Goal: Information Seeking & Learning: Learn about a topic

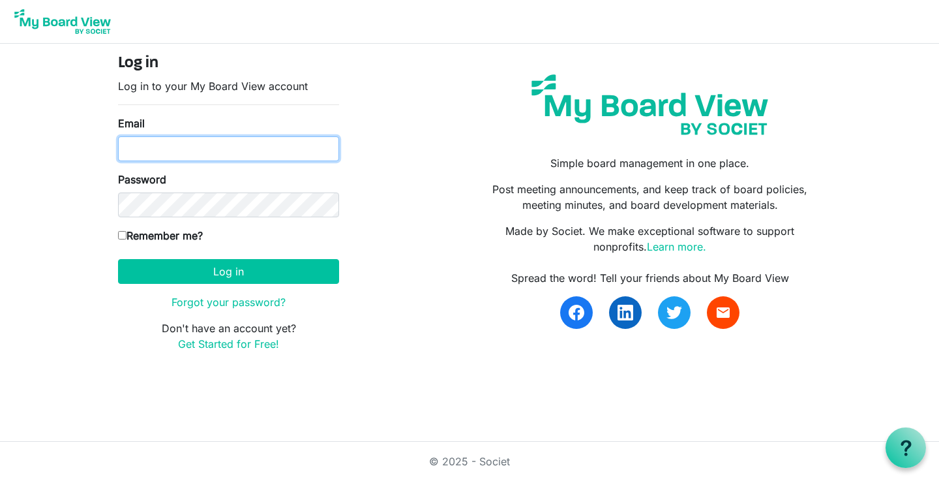
type input "[EMAIL_ADDRESS][DOMAIN_NAME]"
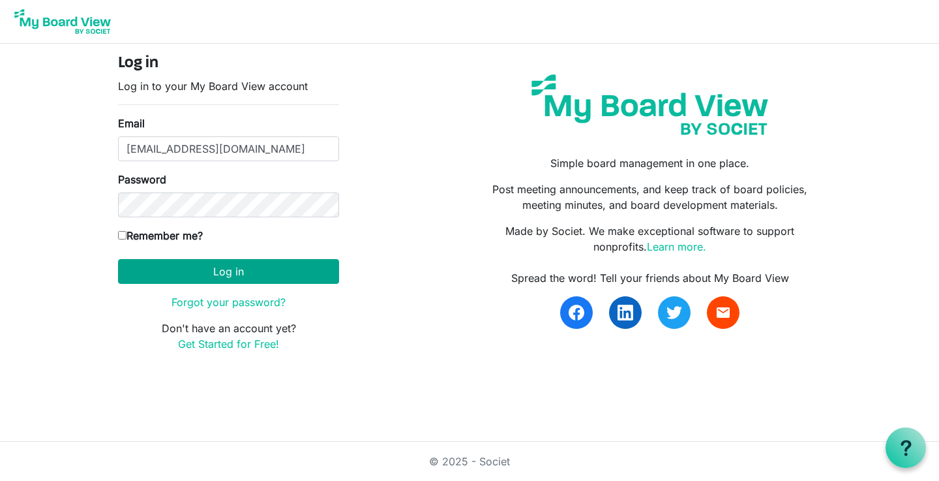
click at [237, 281] on button "Log in" at bounding box center [228, 271] width 221 height 25
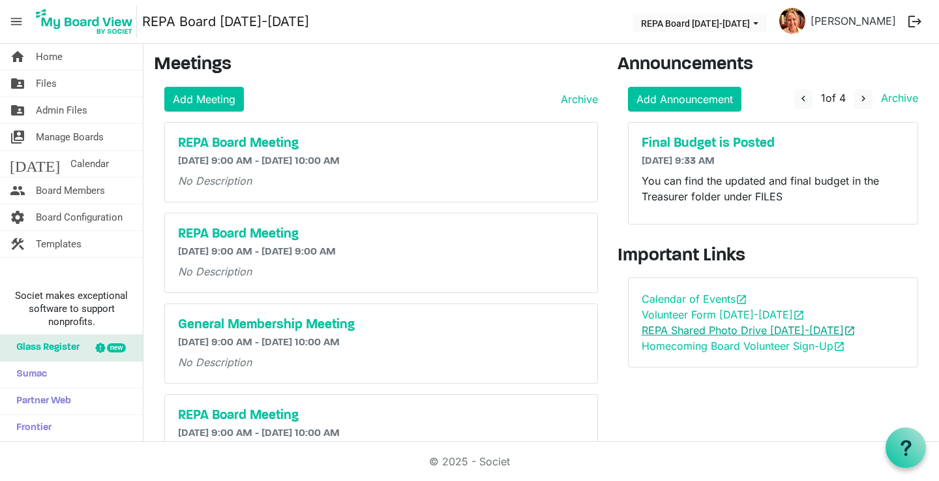
click at [667, 331] on link "REPA Shared Photo Drive 2025-2026 open_in_new" at bounding box center [749, 329] width 214 height 13
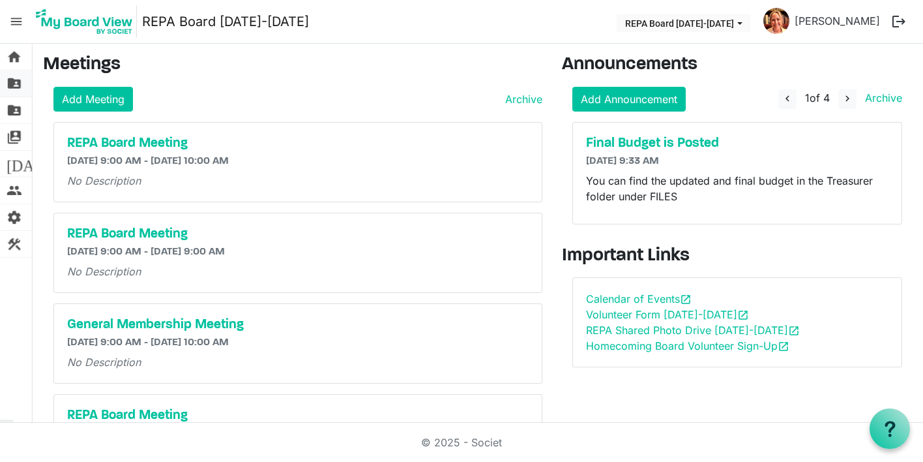
click at [22, 82] on link "folder_shared Files" at bounding box center [16, 83] width 32 height 26
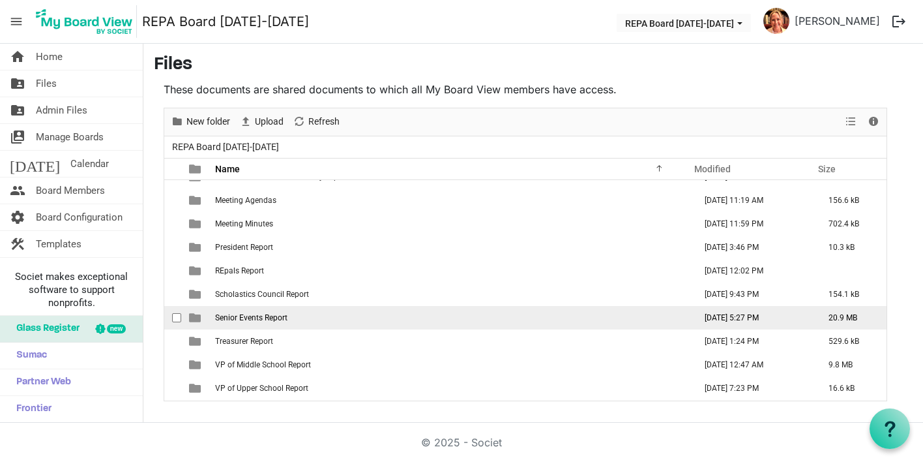
scroll to position [132, 0]
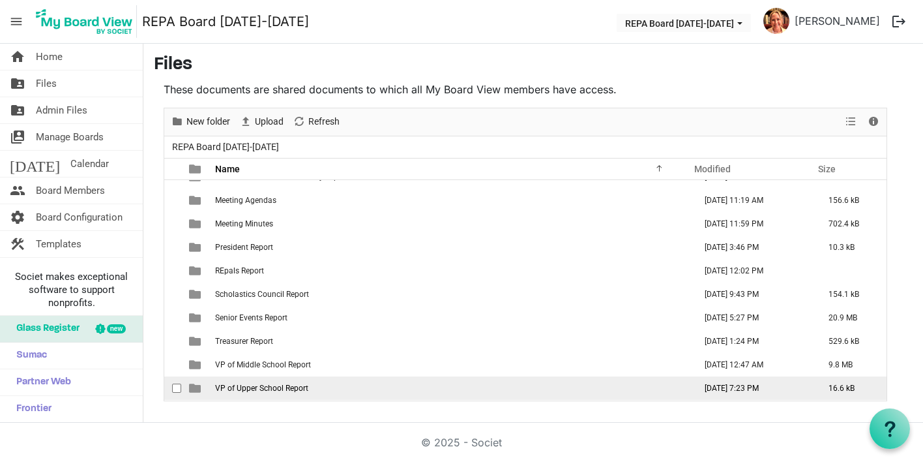
click at [288, 385] on span "VP of Upper School Report" at bounding box center [261, 387] width 93 height 9
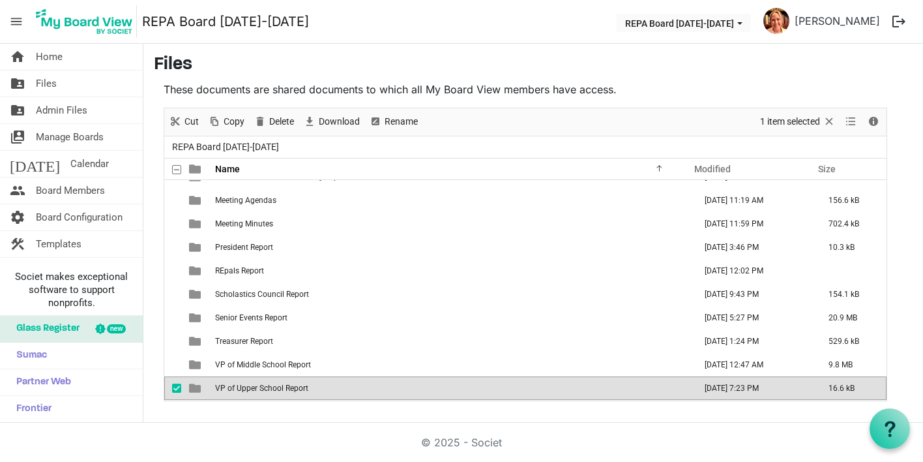
click at [278, 391] on span "VP of Upper School Report" at bounding box center [261, 387] width 93 height 9
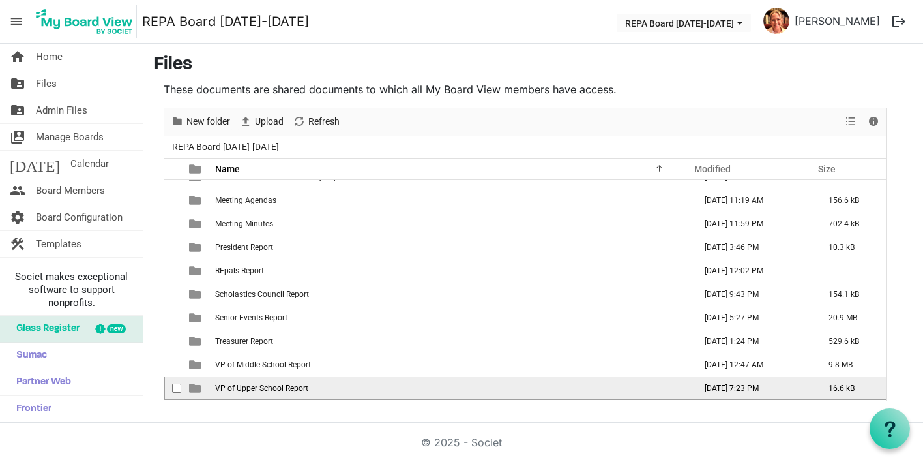
click at [278, 391] on span "VP of Upper School Report" at bounding box center [261, 387] width 93 height 9
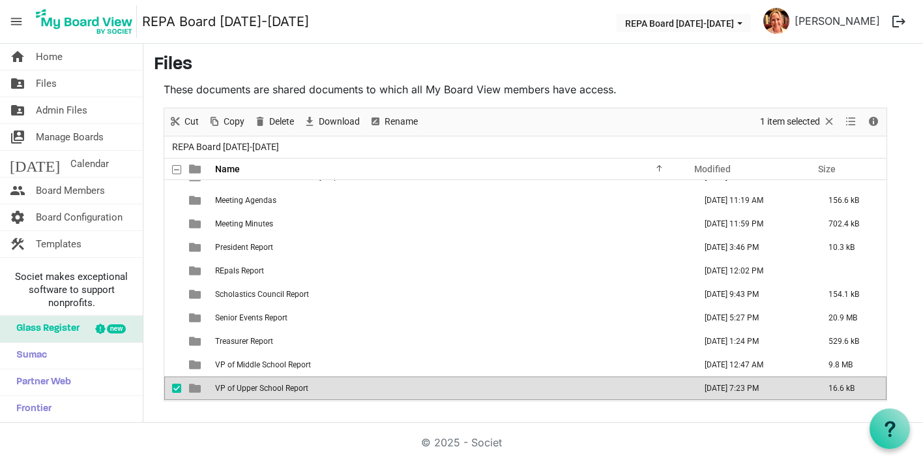
click at [394, 385] on td "VP of Upper School Report" at bounding box center [451, 387] width 480 height 23
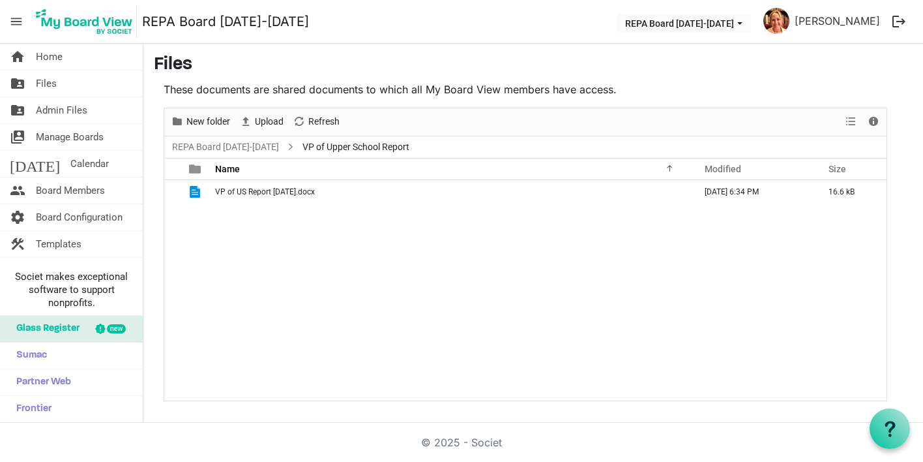
scroll to position [0, 0]
click at [266, 126] on span "Upload" at bounding box center [269, 121] width 31 height 16
click at [271, 119] on span "Upload" at bounding box center [269, 121] width 31 height 16
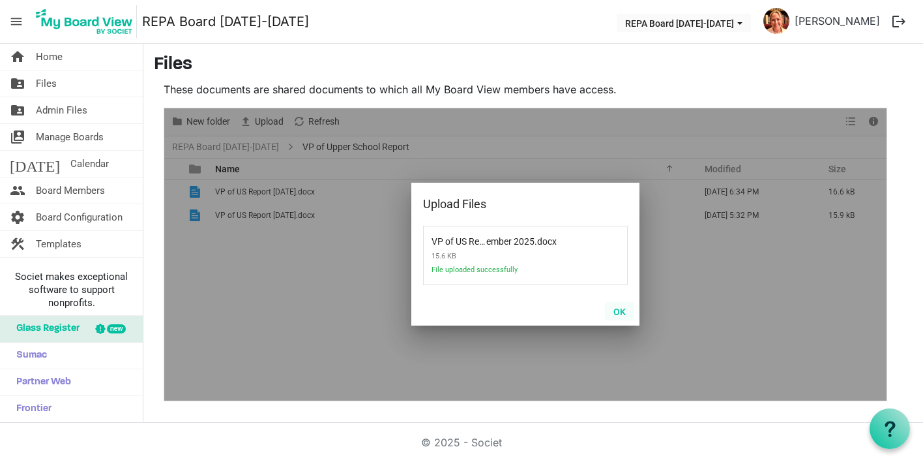
click at [621, 312] on button "OK" at bounding box center [619, 311] width 29 height 18
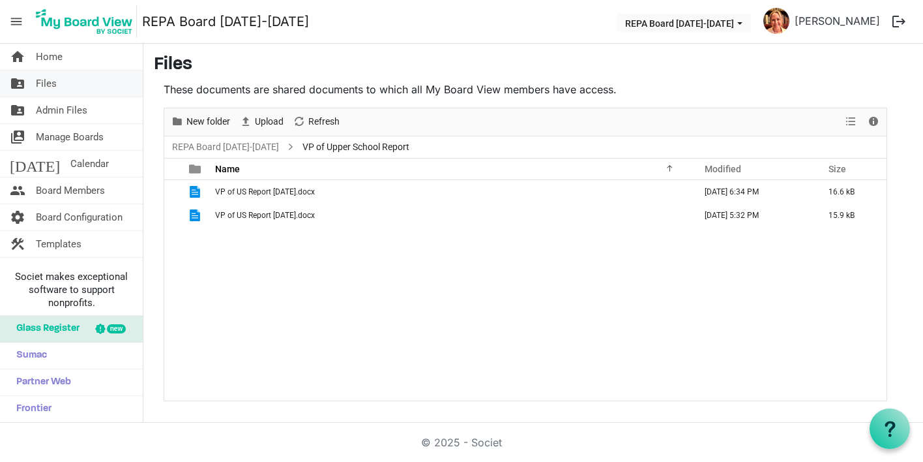
click at [70, 85] on link "folder_shared Files" at bounding box center [71, 83] width 143 height 26
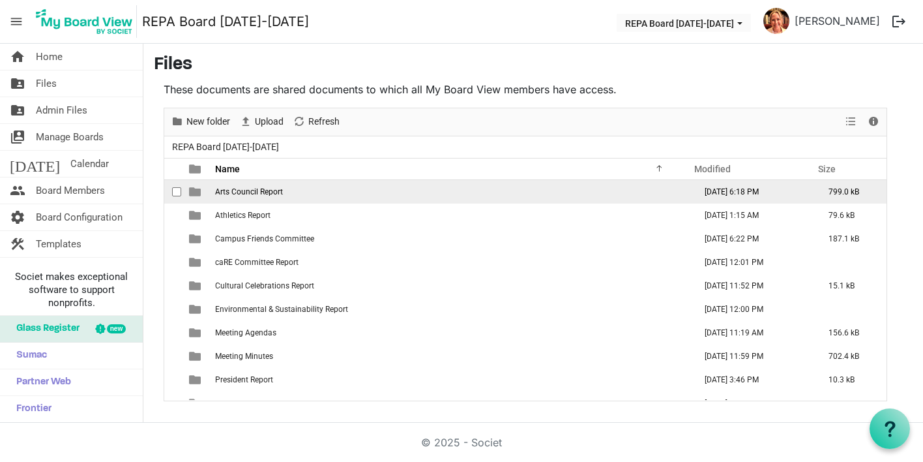
click at [289, 194] on td "Arts Council Report" at bounding box center [451, 191] width 480 height 23
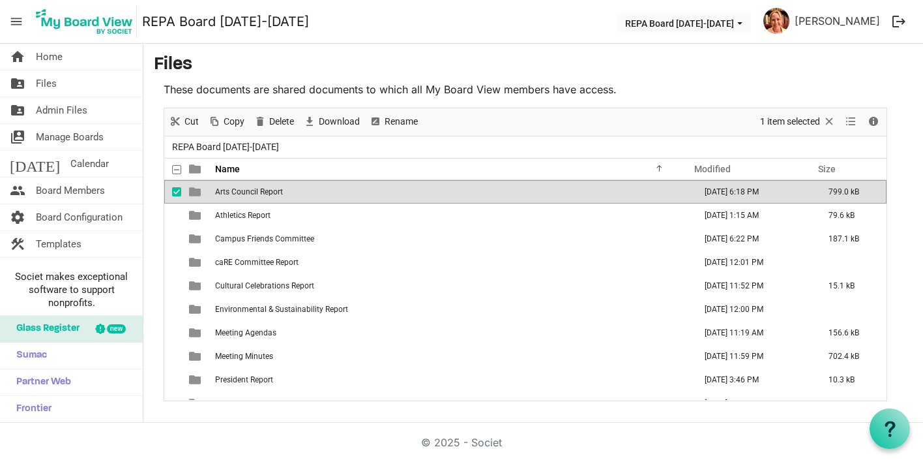
click at [297, 193] on td "Arts Council Report" at bounding box center [451, 191] width 480 height 23
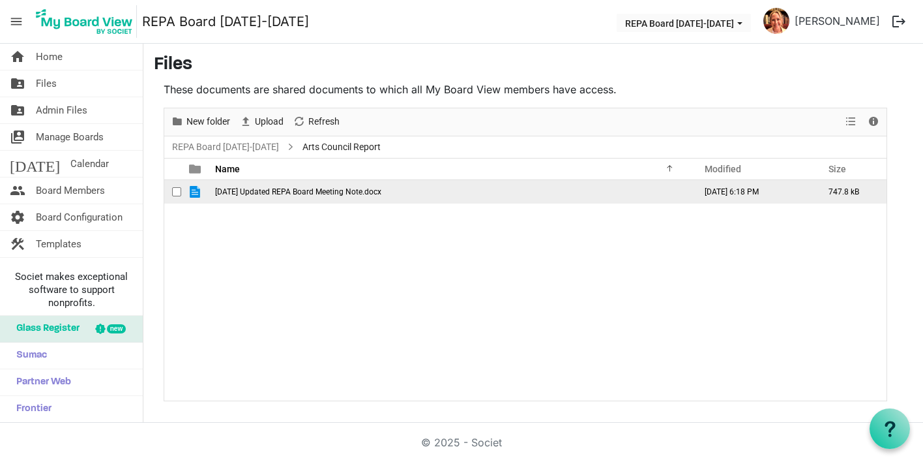
click at [280, 185] on td "August 25 Updated REPA Board Meeting Note.docx" at bounding box center [451, 191] width 480 height 23
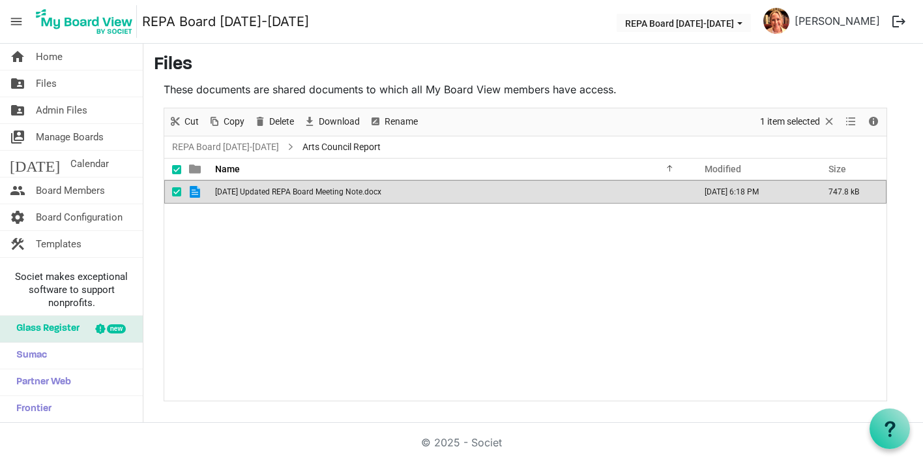
click at [280, 185] on td "August 25 Updated REPA Board Meeting Note.docx" at bounding box center [451, 191] width 480 height 23
click at [273, 195] on span "August 25 Updated REPA Board Meeting Note.docx" at bounding box center [298, 191] width 166 height 9
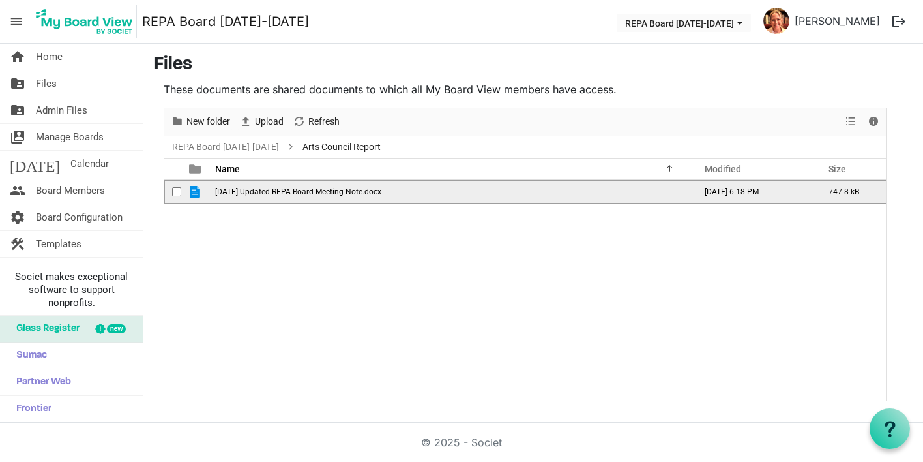
click at [273, 195] on span "August 25 Updated REPA Board Meeting Note.docx" at bounding box center [298, 191] width 166 height 9
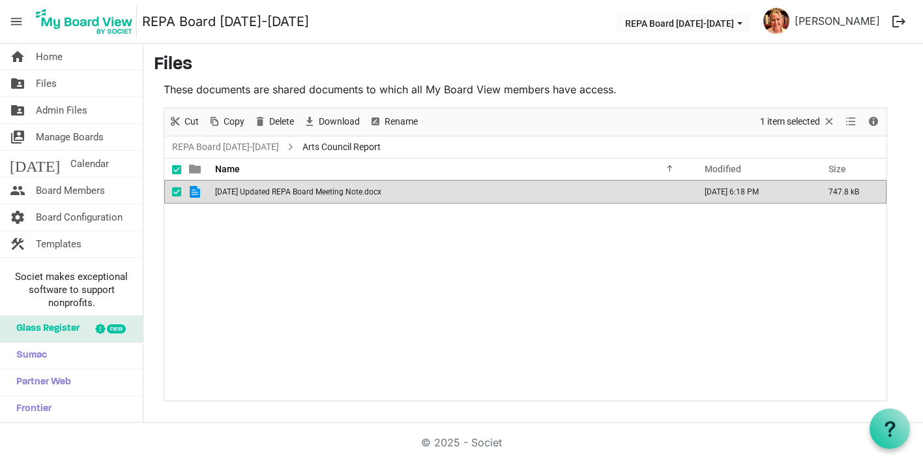
click at [190, 192] on span "is template cell column header type" at bounding box center [195, 192] width 12 height 12
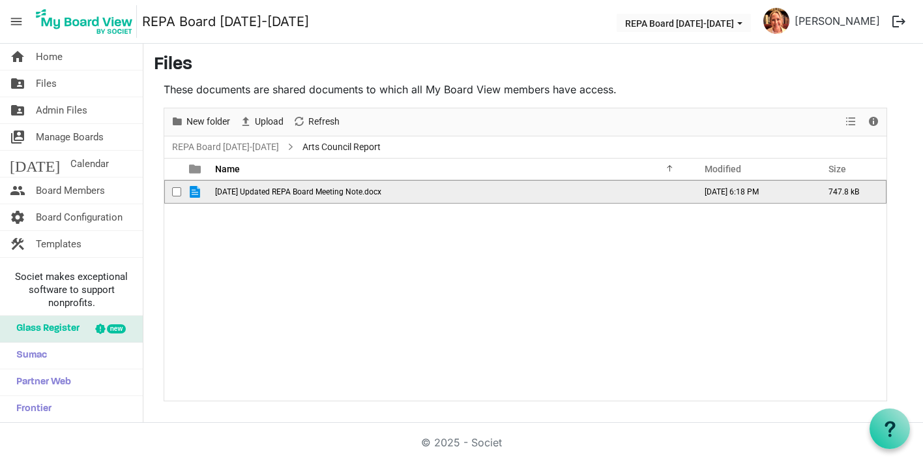
click at [190, 192] on span "is template cell column header type" at bounding box center [195, 192] width 12 height 12
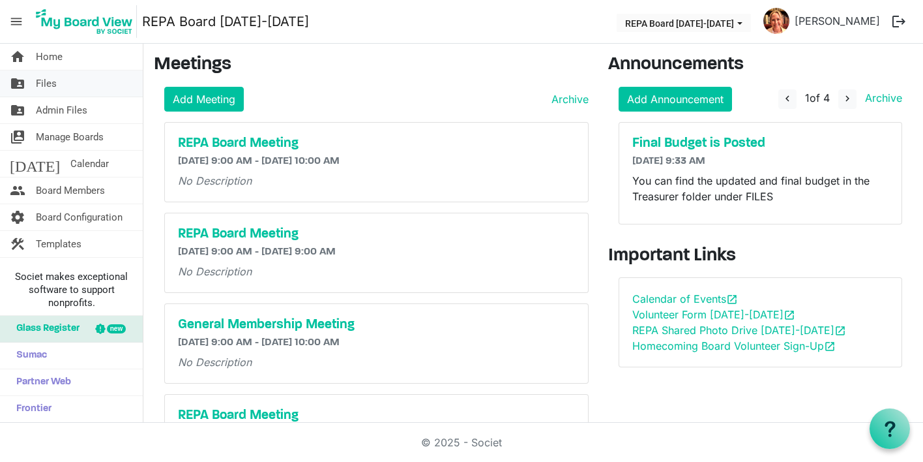
click at [72, 92] on link "folder_shared Files" at bounding box center [71, 83] width 143 height 26
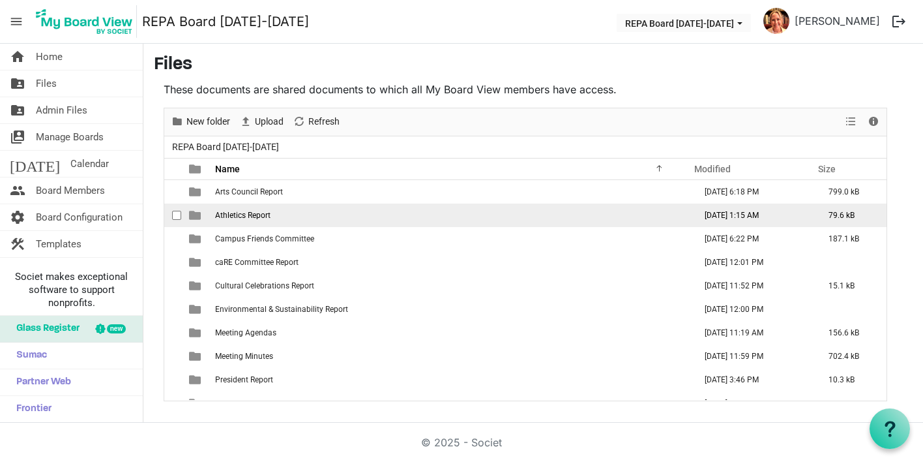
click at [274, 215] on td "Athletics Report" at bounding box center [451, 214] width 480 height 23
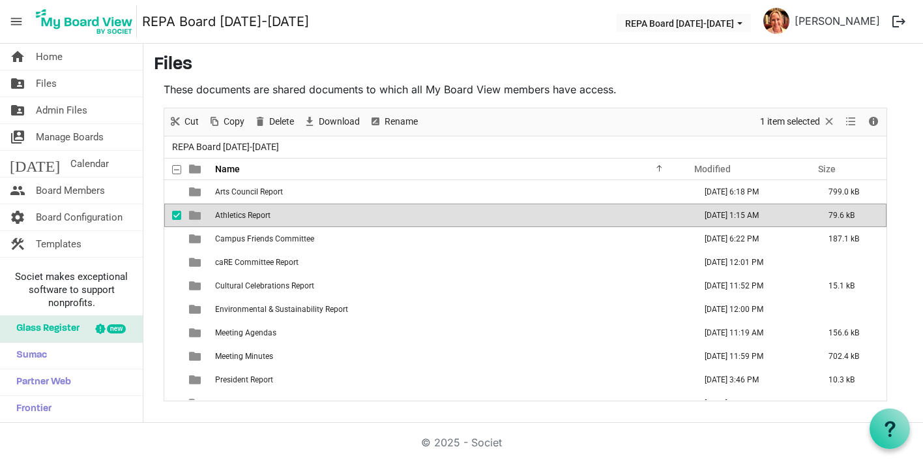
click at [274, 215] on td "Athletics Report" at bounding box center [451, 214] width 480 height 23
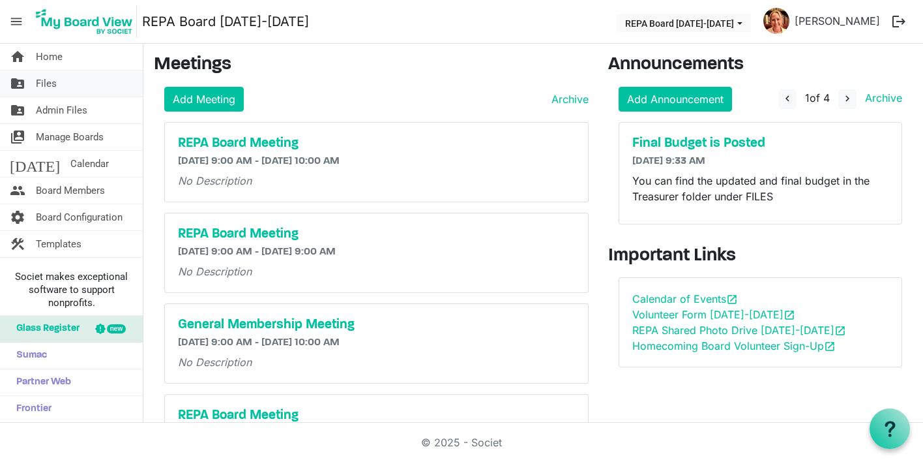
click at [77, 77] on link "folder_shared Files" at bounding box center [71, 83] width 143 height 26
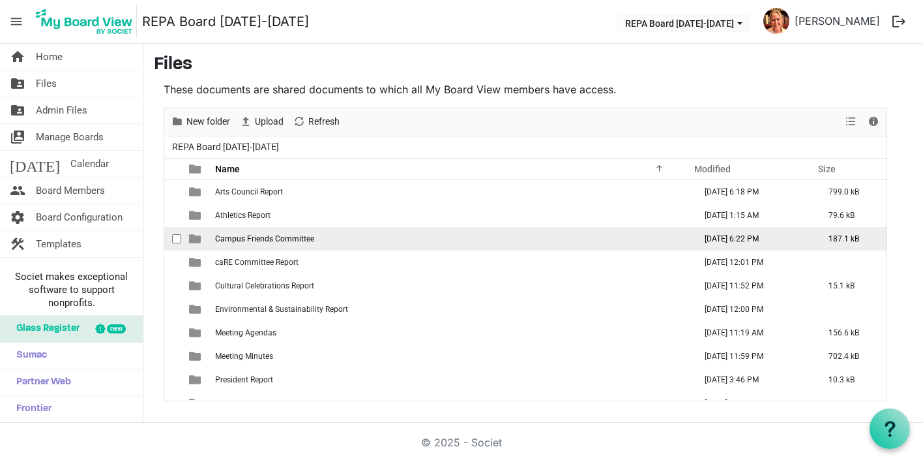
click at [245, 236] on span "Campus Friends Committee" at bounding box center [264, 238] width 99 height 9
click at [245, 237] on span "Campus Friends Committee" at bounding box center [264, 238] width 99 height 9
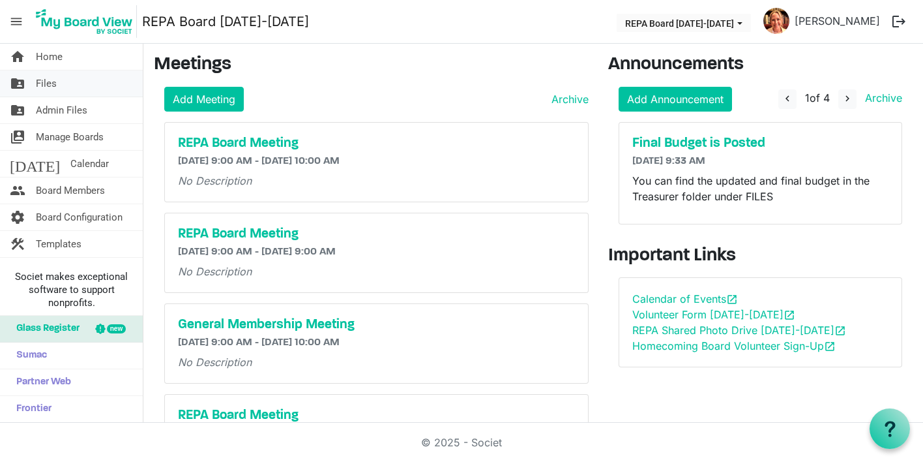
click at [79, 75] on link "folder_shared Files" at bounding box center [71, 83] width 143 height 26
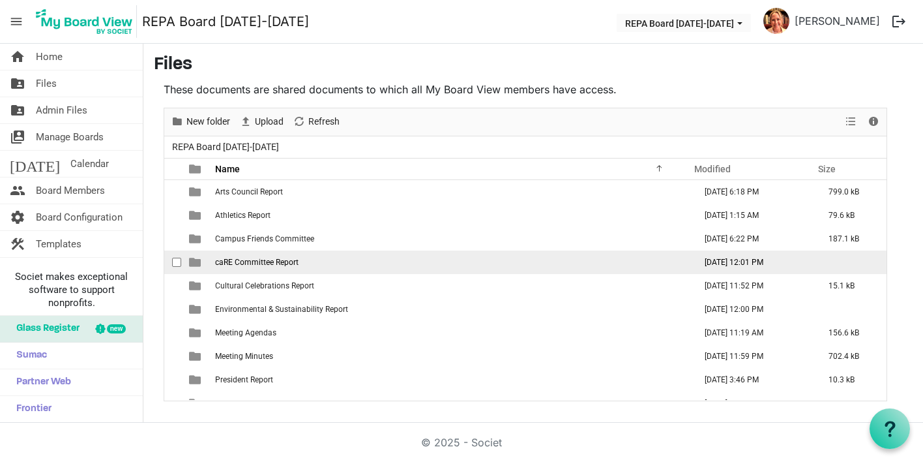
click at [262, 262] on span "caRE Committee Report" at bounding box center [256, 262] width 83 height 9
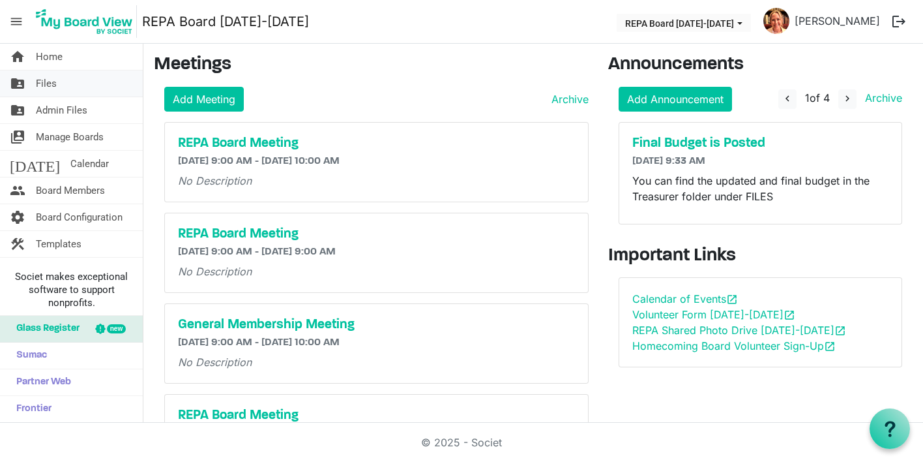
click at [80, 80] on link "folder_shared Files" at bounding box center [71, 83] width 143 height 26
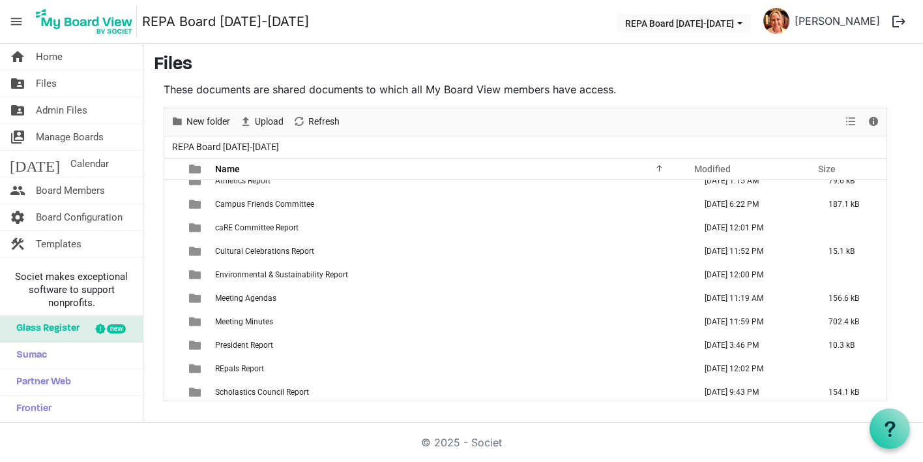
scroll to position [37, 0]
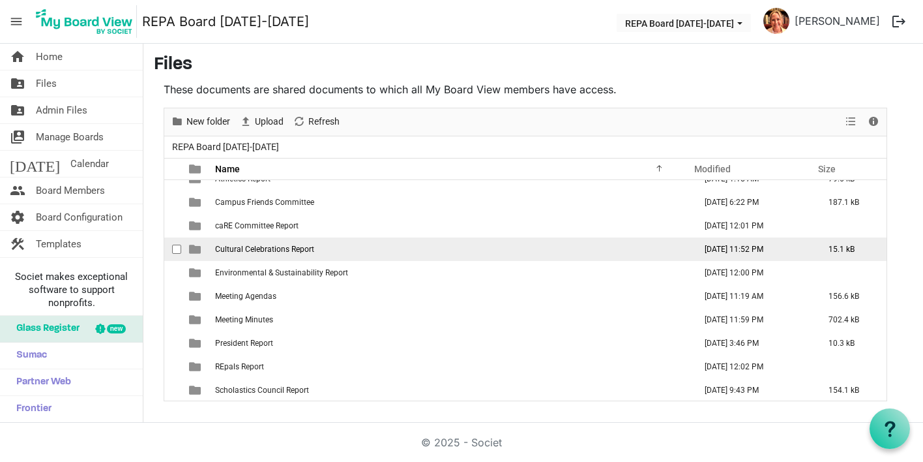
click at [259, 256] on td "Cultural Celebrations Report" at bounding box center [451, 248] width 480 height 23
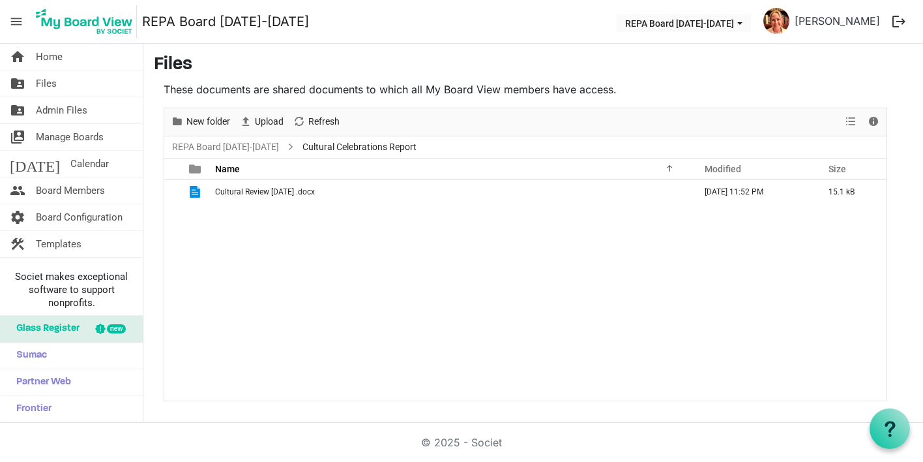
scroll to position [0, 0]
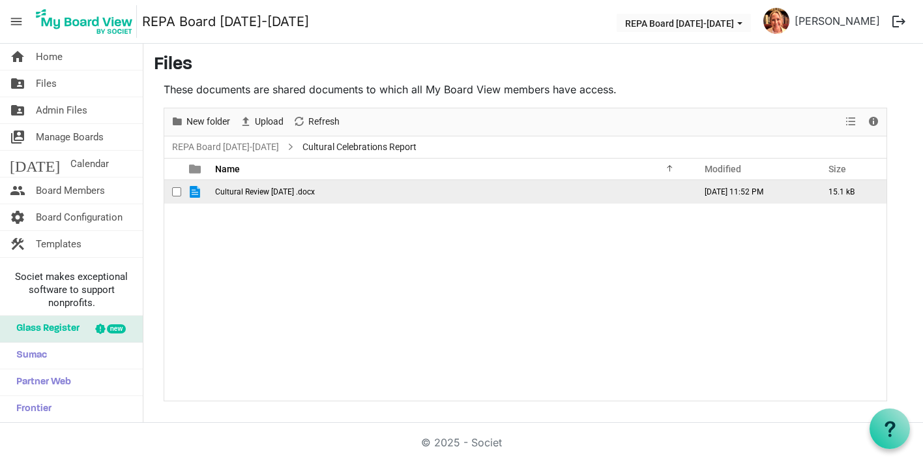
click at [254, 196] on span "Cultural Review Aug 2025 .docx" at bounding box center [265, 191] width 100 height 9
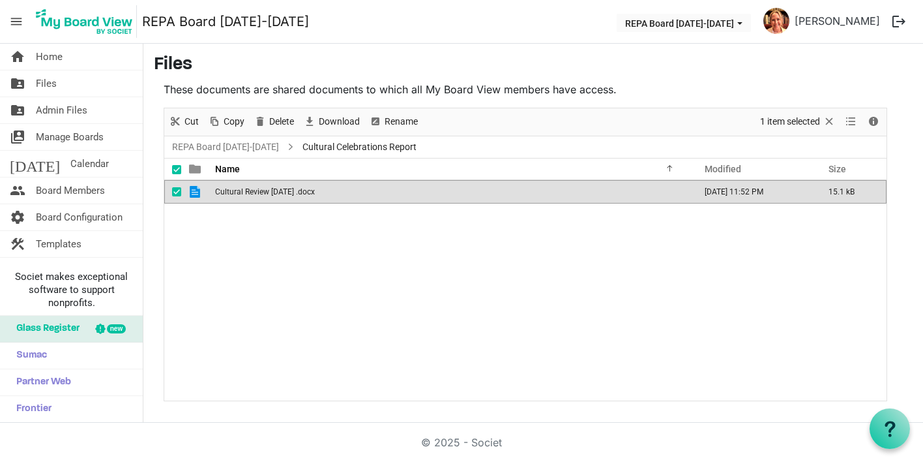
click at [254, 196] on span "Cultural Review Aug 2025 .docx" at bounding box center [265, 191] width 100 height 9
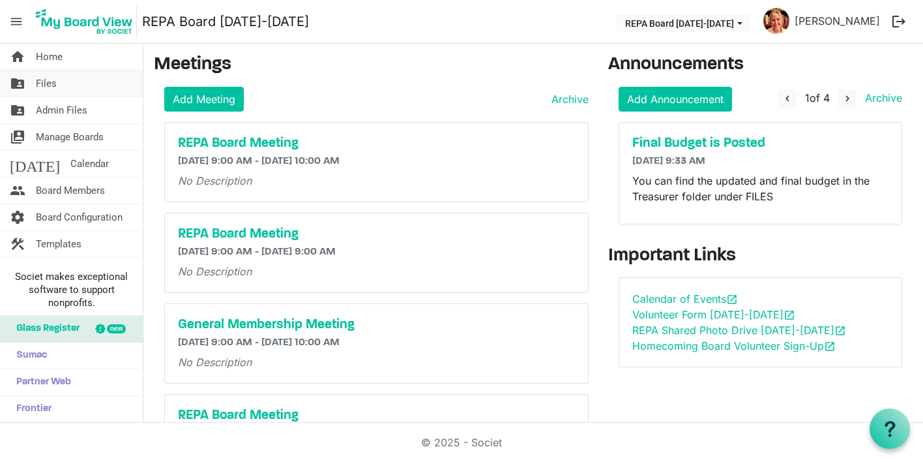
click at [63, 92] on link "folder_shared Files" at bounding box center [71, 83] width 143 height 26
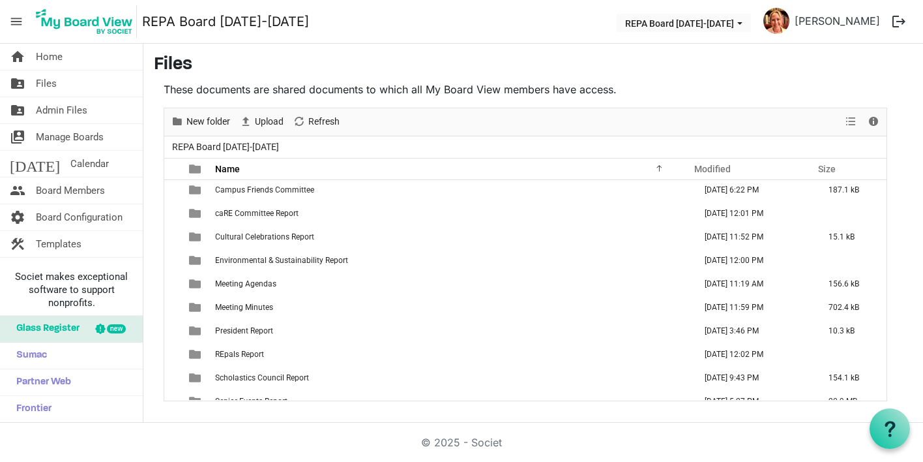
scroll to position [71, 0]
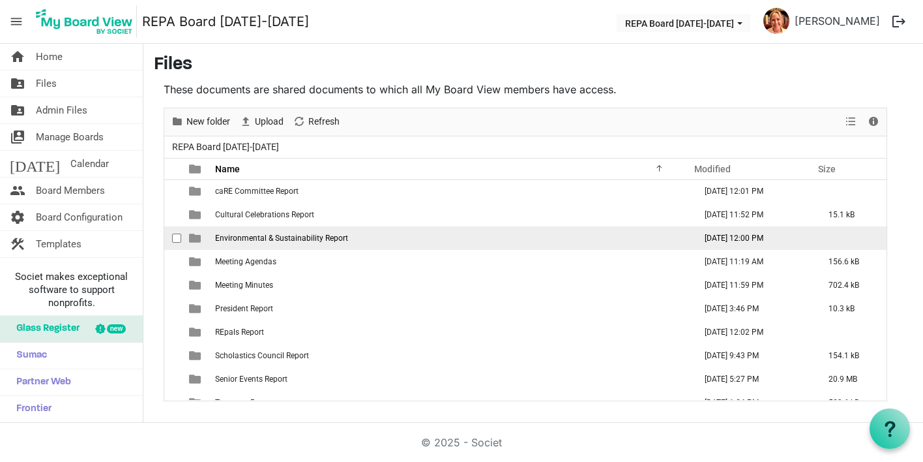
click at [297, 242] on span "Environmental & Sustainability Report" at bounding box center [281, 237] width 133 height 9
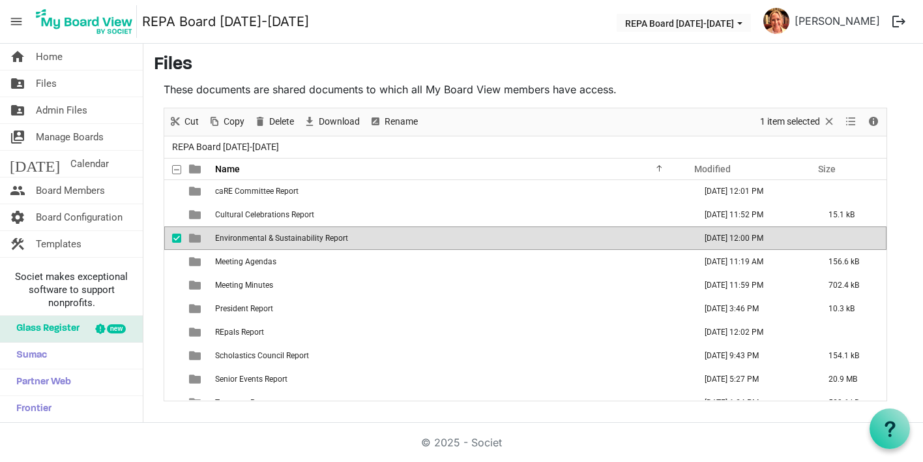
click at [297, 242] on span "Environmental & Sustainability Report" at bounding box center [281, 237] width 133 height 9
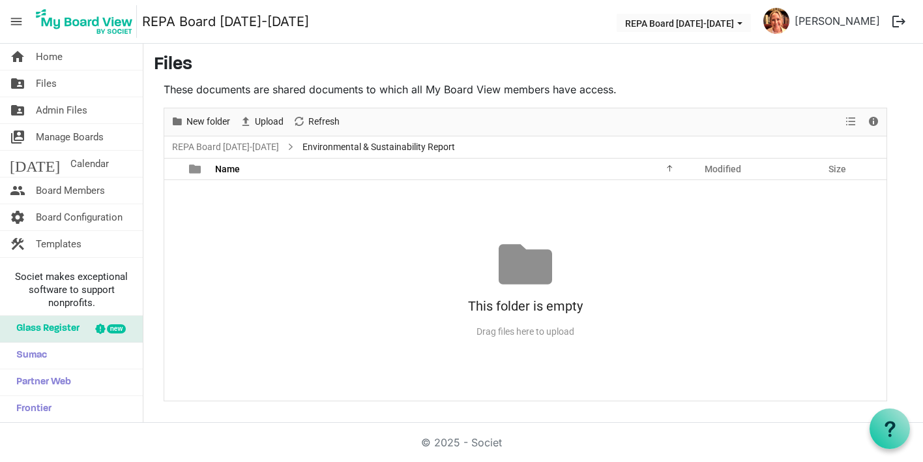
scroll to position [0, 0]
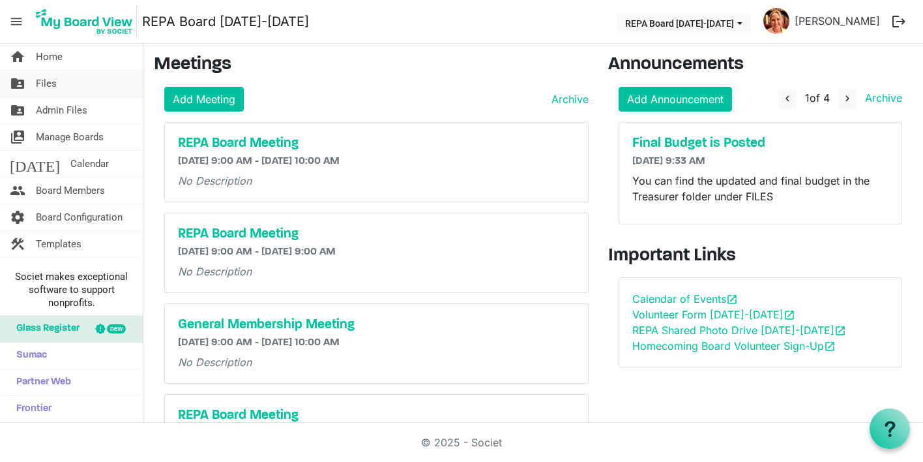
click at [74, 91] on link "folder_shared Files" at bounding box center [71, 83] width 143 height 26
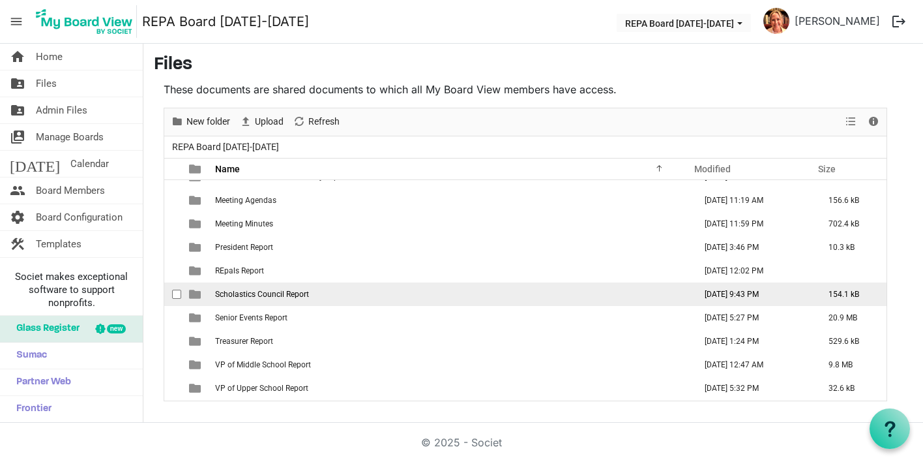
scroll to position [132, 0]
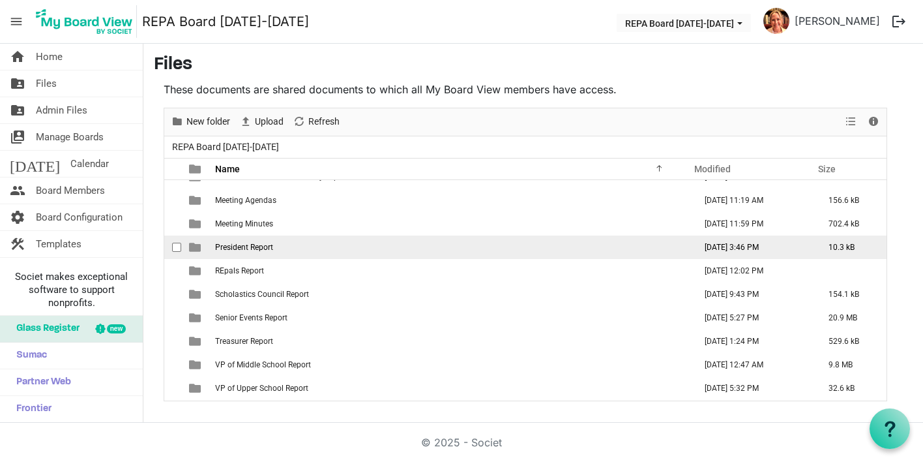
click at [287, 249] on td "President Report" at bounding box center [451, 246] width 480 height 23
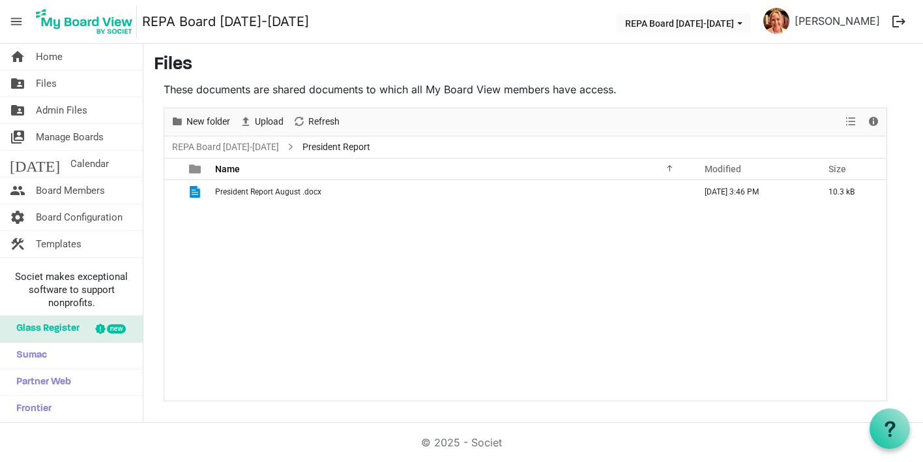
scroll to position [0, 0]
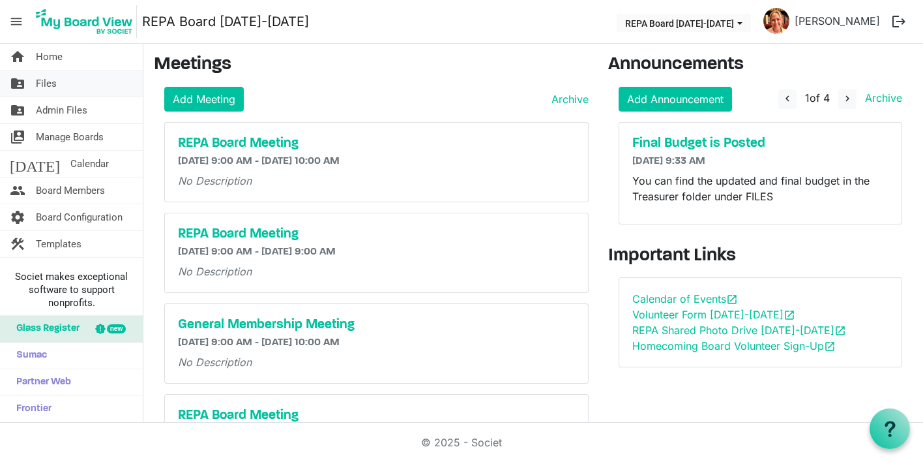
click at [84, 83] on link "folder_shared Files" at bounding box center [71, 83] width 143 height 26
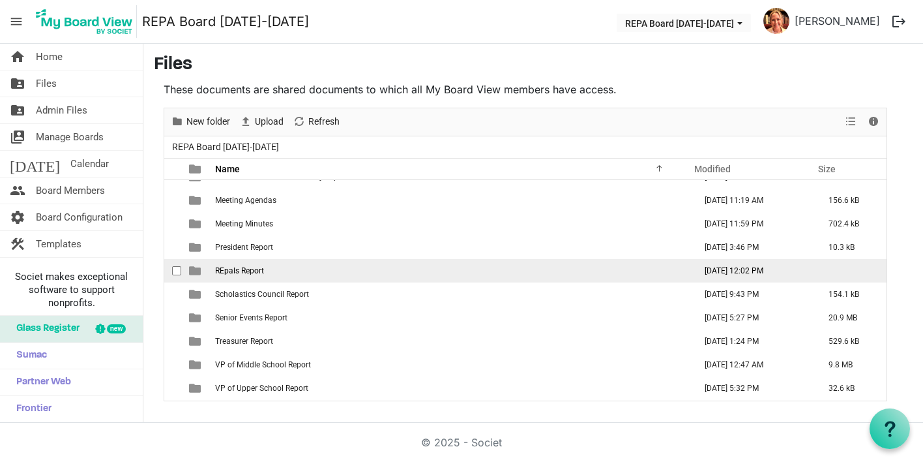
scroll to position [132, 0]
click at [241, 273] on span "REpals Report" at bounding box center [239, 270] width 49 height 9
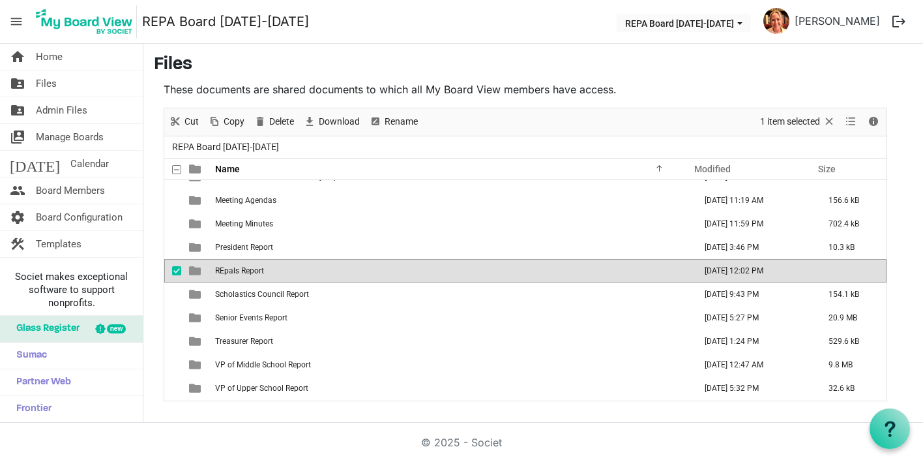
click at [241, 273] on span "REpals Report" at bounding box center [239, 270] width 49 height 9
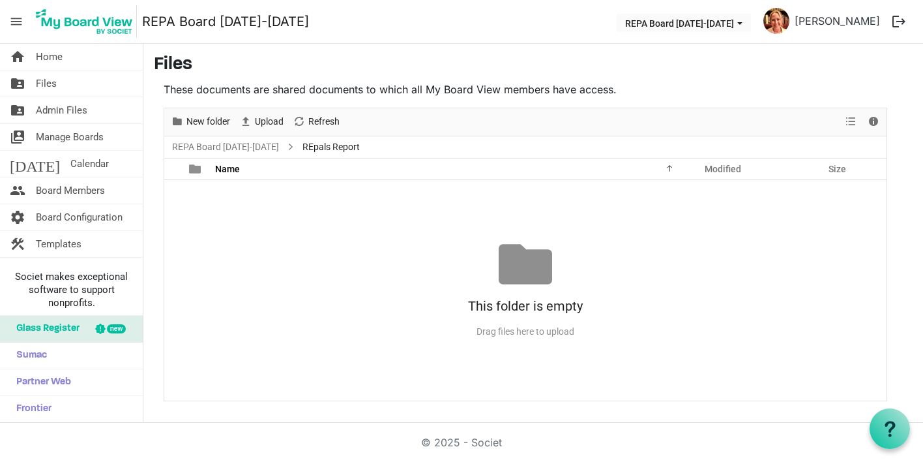
scroll to position [0, 0]
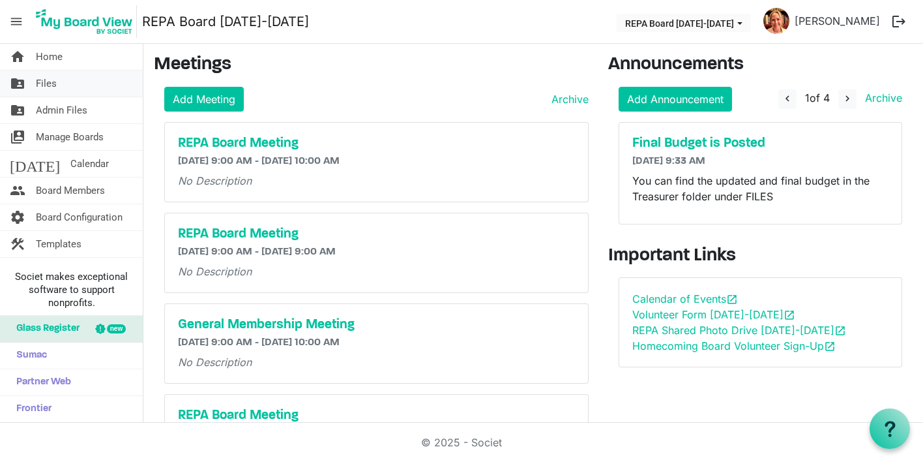
click at [87, 82] on link "folder_shared Files" at bounding box center [71, 83] width 143 height 26
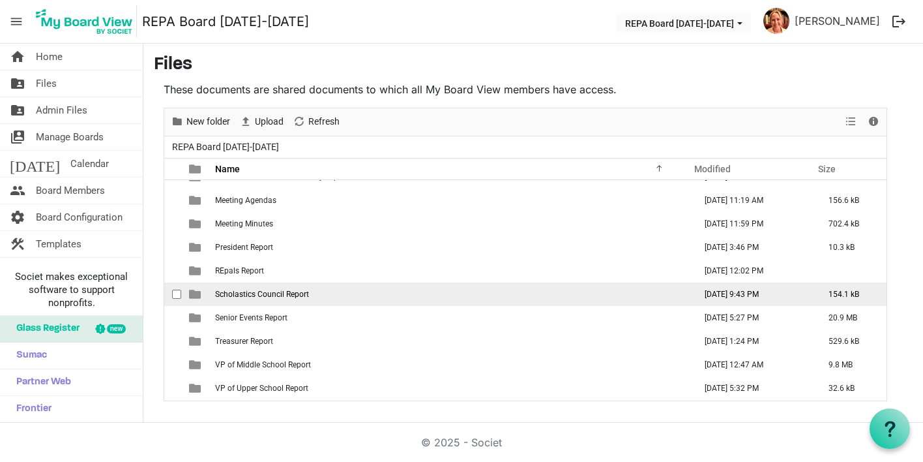
scroll to position [132, 0]
click at [242, 299] on td "Scholastics Council Report" at bounding box center [451, 293] width 480 height 23
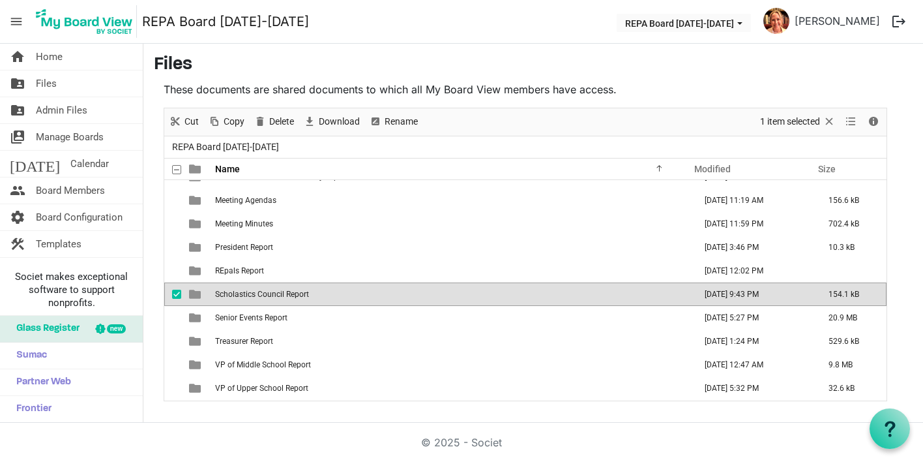
click at [242, 299] on td "Scholastics Council Report" at bounding box center [451, 293] width 480 height 23
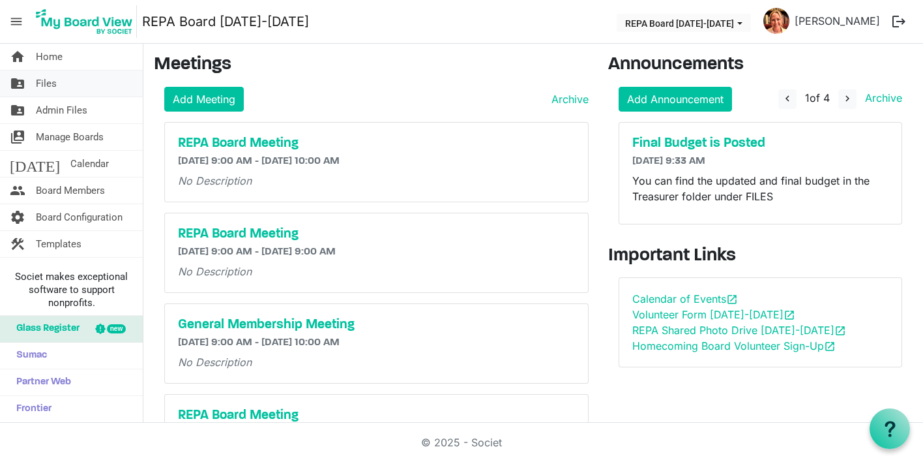
click at [91, 86] on link "folder_shared Files" at bounding box center [71, 83] width 143 height 26
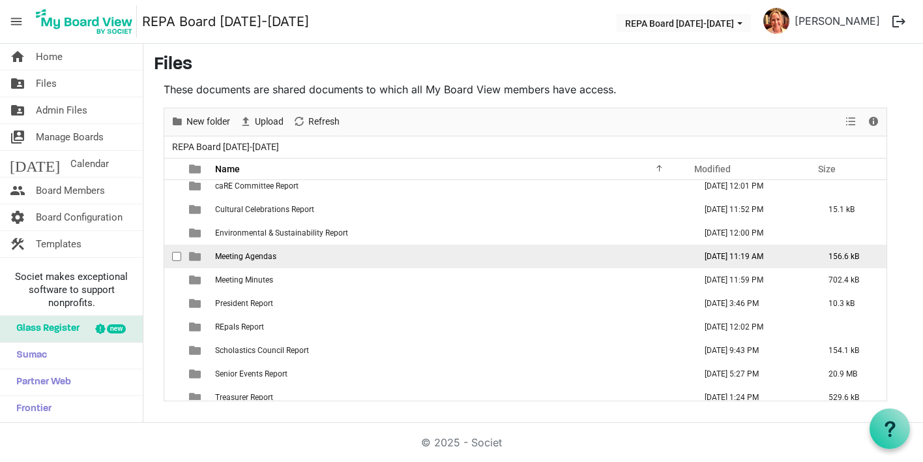
scroll to position [78, 0]
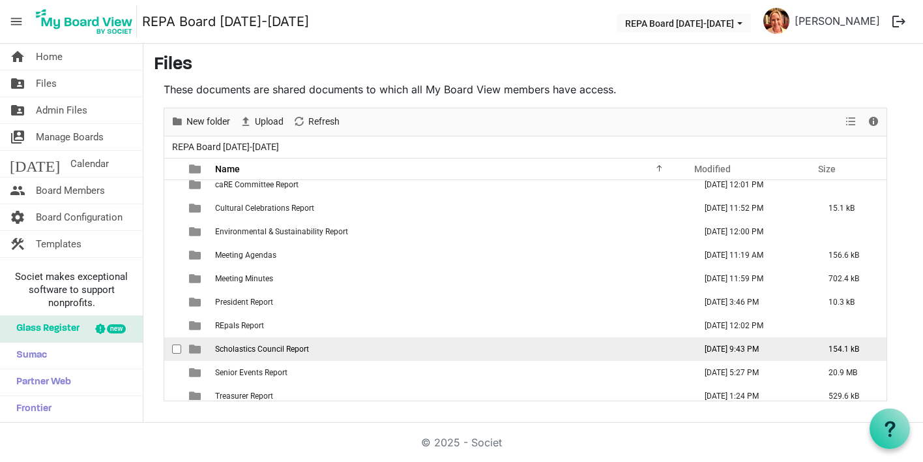
click at [242, 345] on span "Scholastics Council Report" at bounding box center [262, 348] width 94 height 9
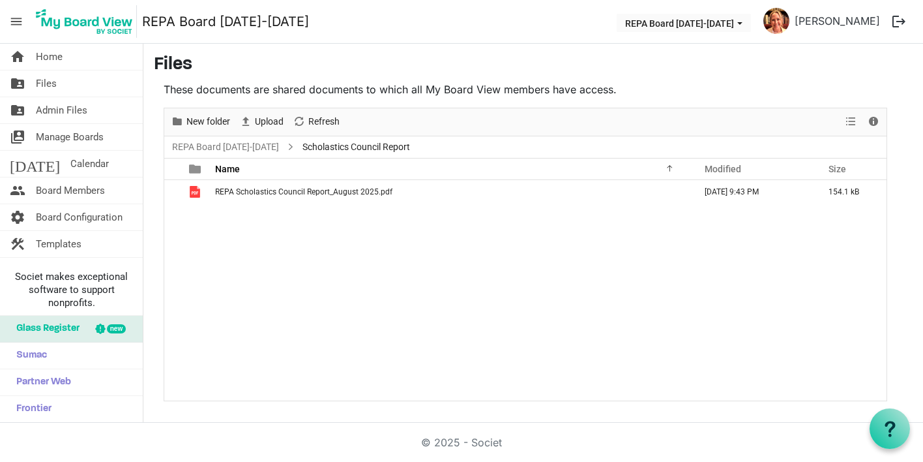
scroll to position [0, 0]
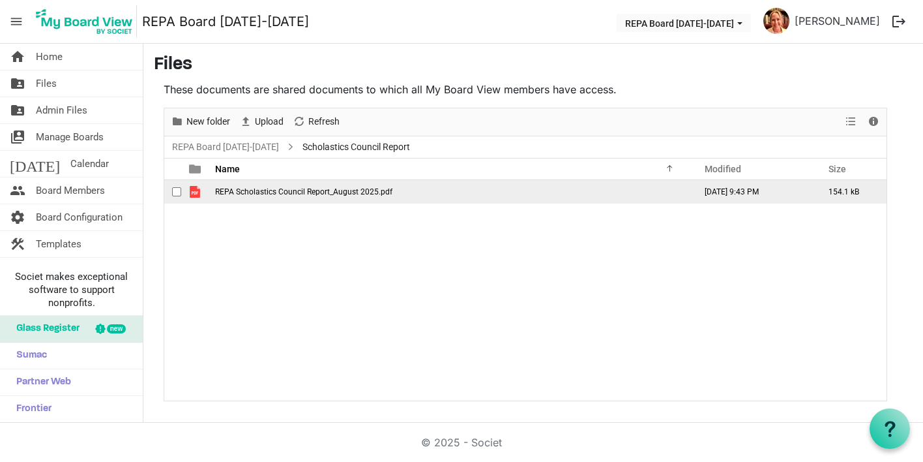
click at [260, 197] on td "REPA Scholastics Council Report_August 2025.pdf" at bounding box center [451, 191] width 480 height 23
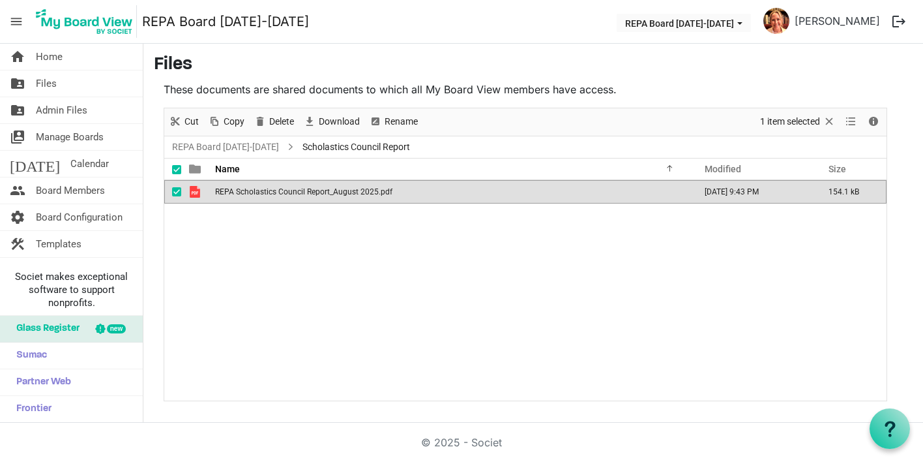
click at [260, 197] on td "REPA Scholastics Council Report_August 2025.pdf" at bounding box center [451, 191] width 480 height 23
click at [254, 143] on link "REPA Board [DATE]-[DATE]" at bounding box center [226, 147] width 112 height 16
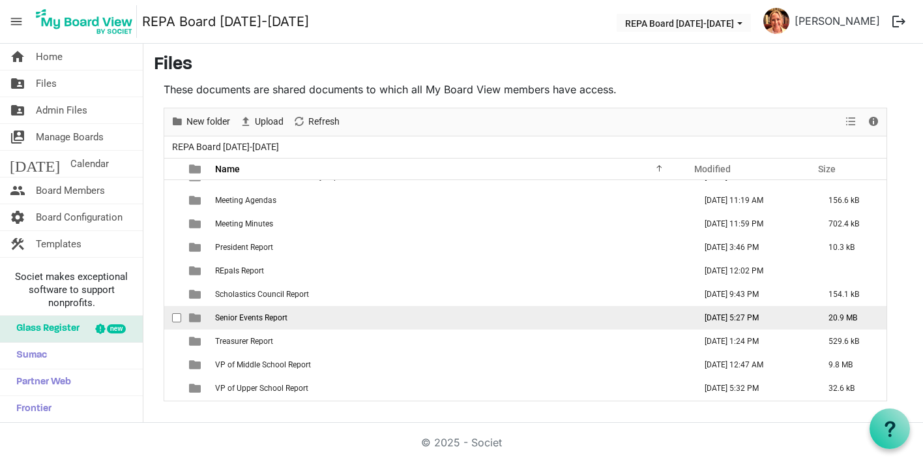
click at [265, 312] on td "Senior Events Report" at bounding box center [451, 317] width 480 height 23
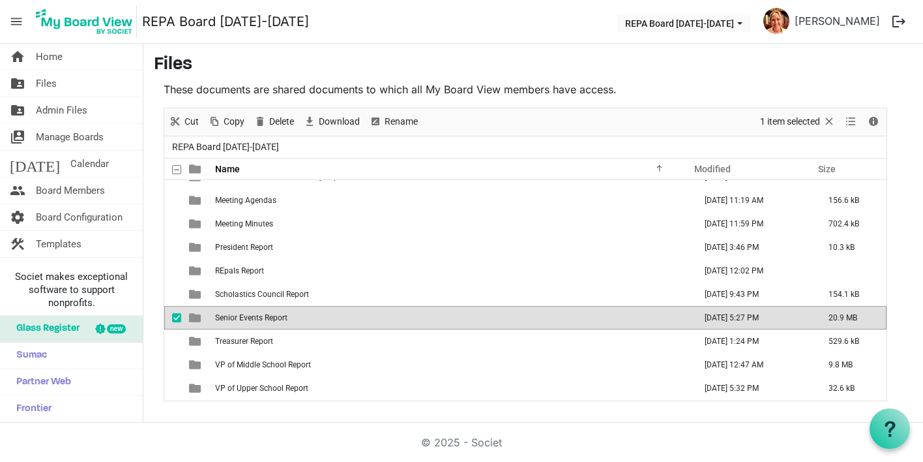
click at [260, 318] on span "Senior Events Report" at bounding box center [251, 317] width 72 height 9
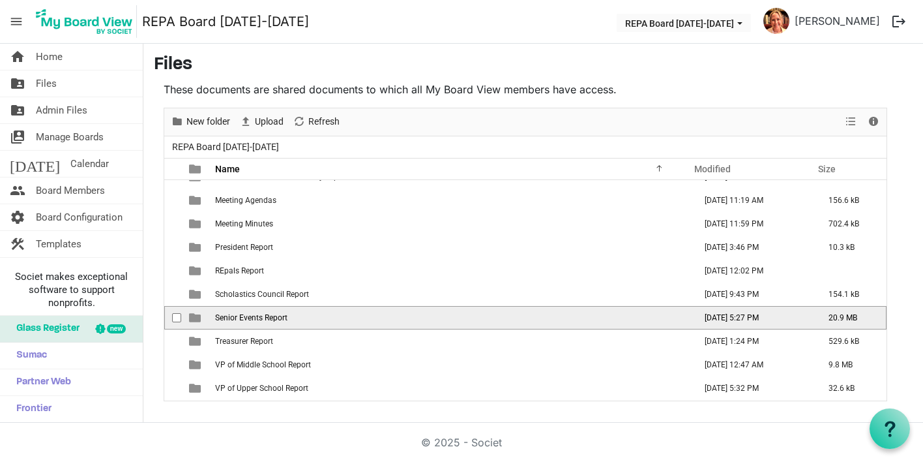
click at [260, 318] on span "Senior Events Report" at bounding box center [251, 317] width 72 height 9
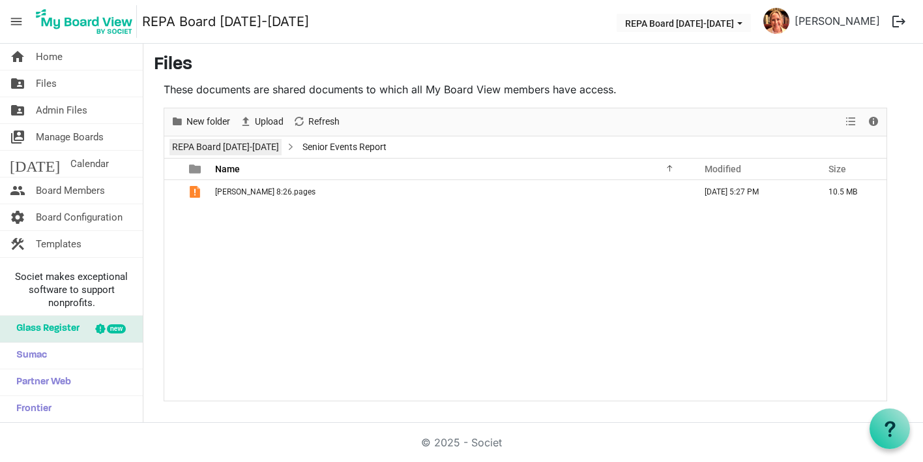
click at [244, 151] on link "REPA Board [DATE]-[DATE]" at bounding box center [226, 147] width 112 height 16
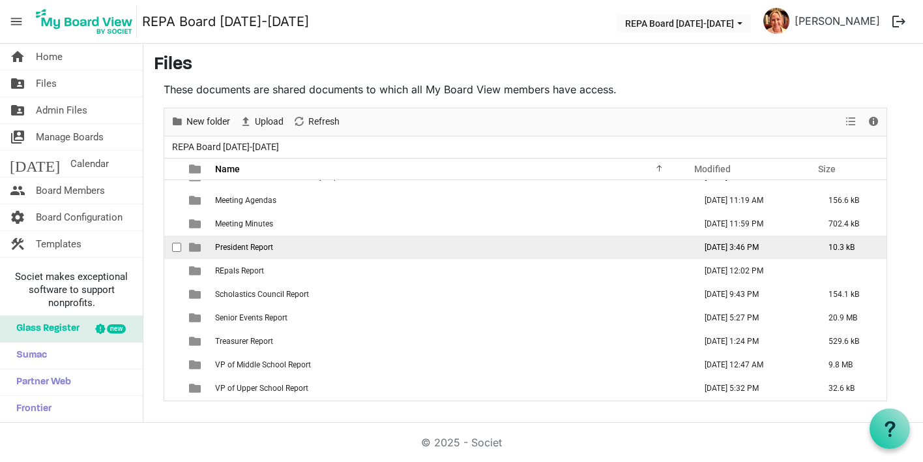
scroll to position [132, 0]
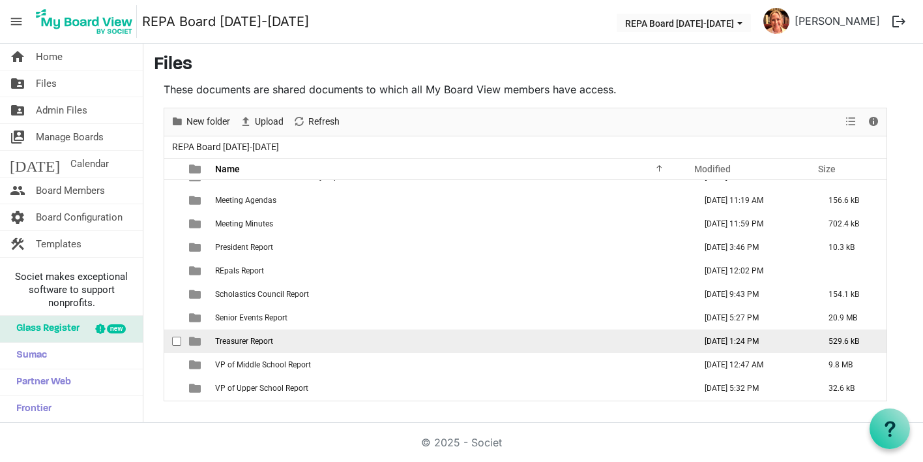
click at [220, 338] on span "Treasurer Report" at bounding box center [244, 340] width 58 height 9
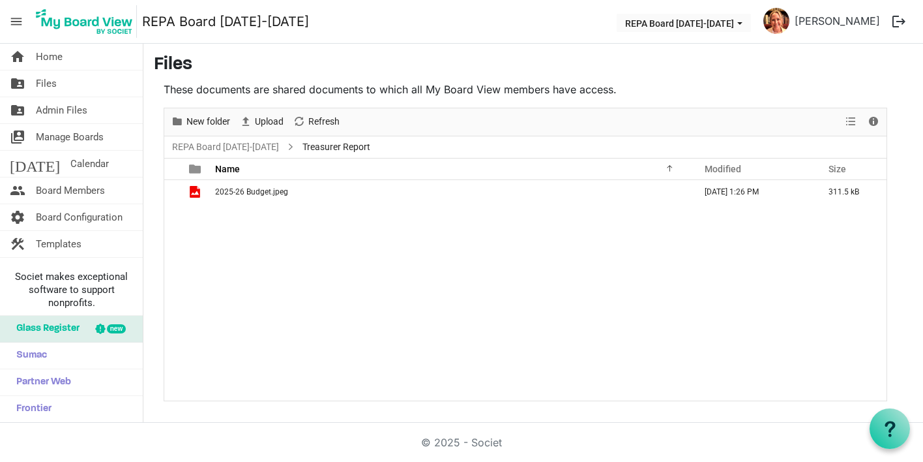
scroll to position [0, 0]
click at [222, 138] on li "REPA Board [DATE]-[DATE]" at bounding box center [226, 147] width 112 height 18
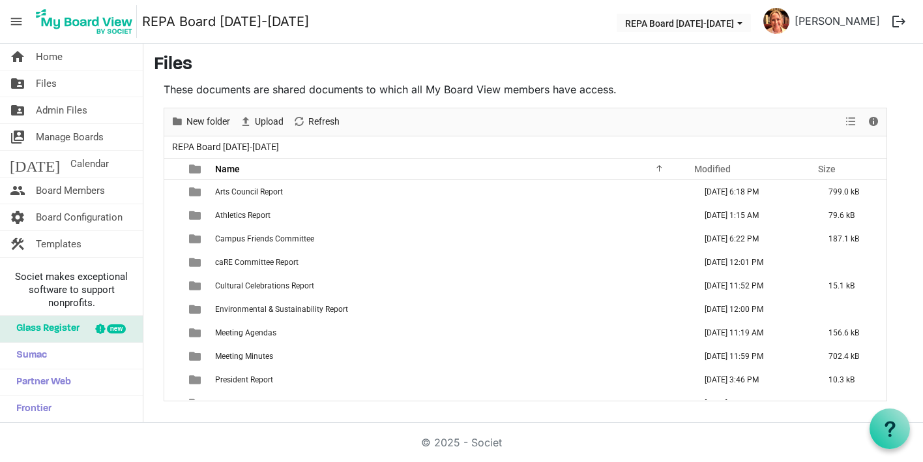
click at [222, 141] on span "REPA Board [DATE]-[DATE]" at bounding box center [226, 147] width 112 height 16
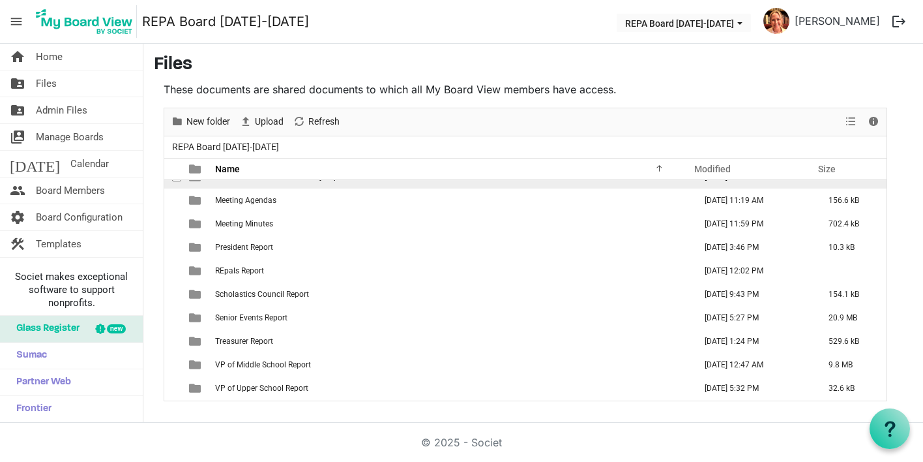
scroll to position [132, 0]
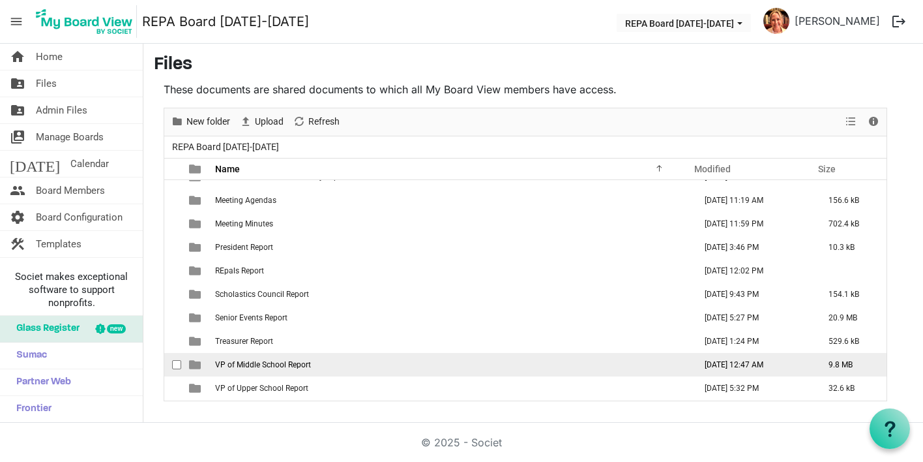
click at [265, 364] on span "VP of Middle School Report" at bounding box center [263, 364] width 96 height 9
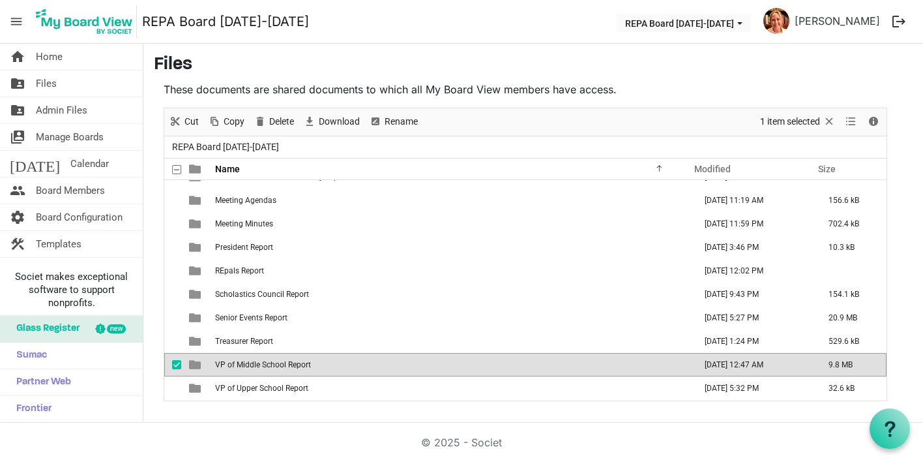
click at [265, 364] on span "VP of Middle School Report" at bounding box center [263, 364] width 96 height 9
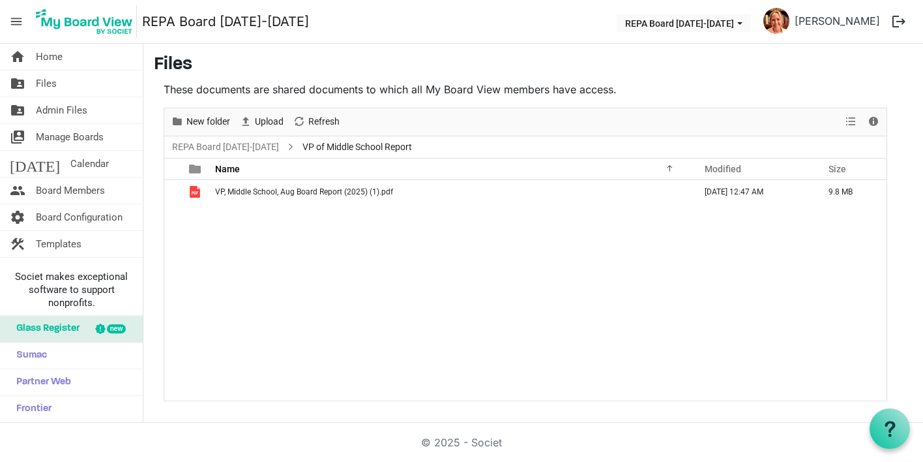
scroll to position [0, 0]
click at [209, 143] on link "REPA Board [DATE]-[DATE]" at bounding box center [226, 147] width 112 height 16
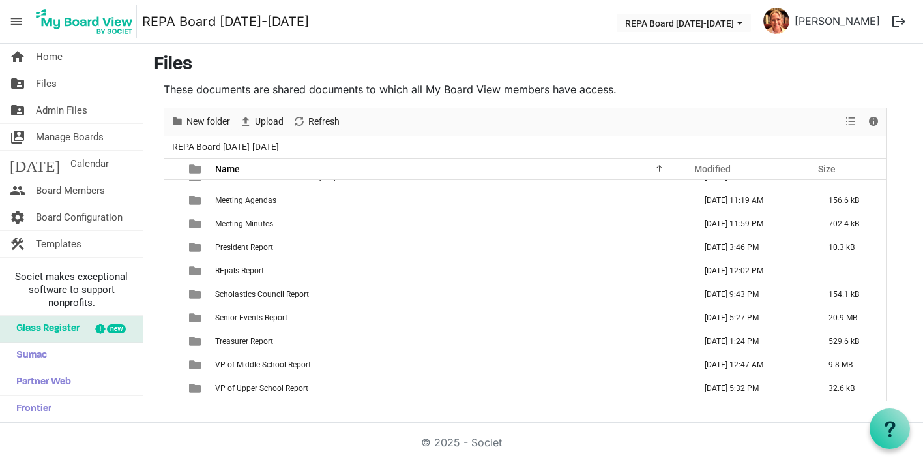
scroll to position [132, 0]
